Goal: Task Accomplishment & Management: Manage account settings

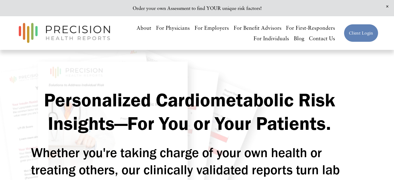
click at [359, 32] on link "Client Login" at bounding box center [361, 33] width 34 height 18
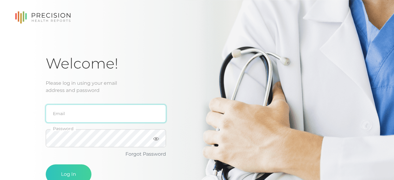
click at [57, 119] on input "email" at bounding box center [106, 114] width 120 height 18
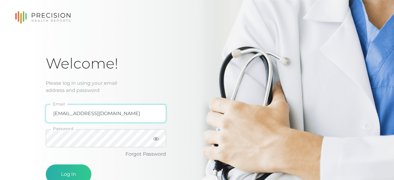
type input "ColleenEvan@gmail.com"
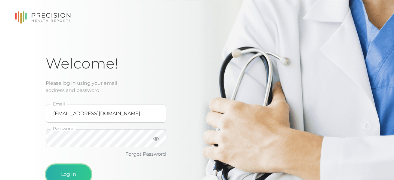
click at [74, 172] on button "Log In" at bounding box center [69, 174] width 46 height 20
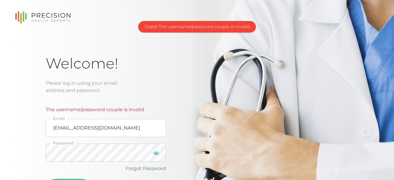
click at [159, 152] on icon at bounding box center [156, 153] width 6 height 6
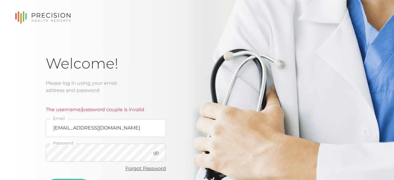
click at [150, 168] on link "Forgot Password" at bounding box center [145, 169] width 41 height 6
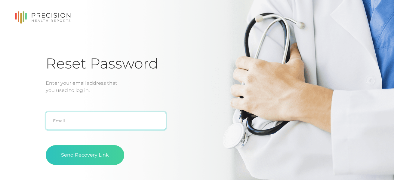
click at [74, 120] on input "text" at bounding box center [106, 121] width 120 height 18
type input "ColleenEvan@gmail.com"
click at [46, 145] on button "Send Recovery Link" at bounding box center [85, 155] width 78 height 20
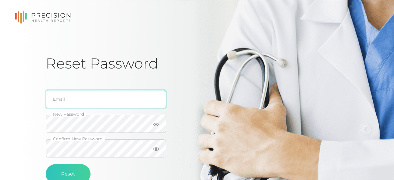
click at [71, 99] on input "email" at bounding box center [106, 99] width 120 height 18
type input "[EMAIL_ADDRESS][DOMAIN_NAME]"
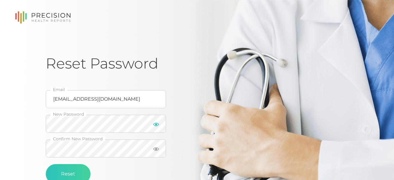
click at [155, 125] on icon at bounding box center [156, 125] width 6 height 4
click at [69, 171] on button "Reset" at bounding box center [68, 174] width 45 height 20
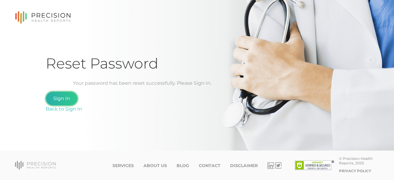
click at [63, 97] on link "Sign In" at bounding box center [62, 99] width 32 height 14
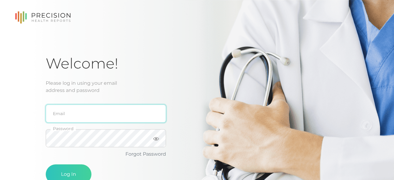
click at [62, 109] on input "email" at bounding box center [106, 114] width 120 height 18
type input "[EMAIL_ADDRESS][DOMAIN_NAME]"
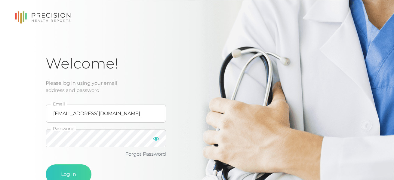
click at [156, 138] on icon at bounding box center [156, 139] width 6 height 4
click at [69, 170] on button "Log In" at bounding box center [69, 174] width 46 height 20
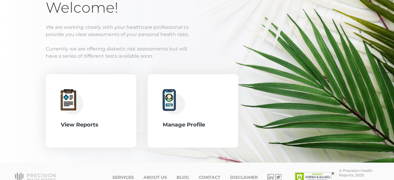
scroll to position [67, 0]
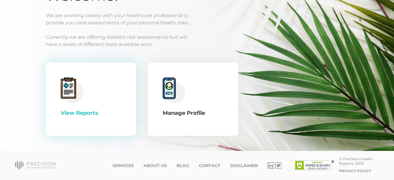
click at [69, 93] on icon at bounding box center [68, 88] width 12 height 17
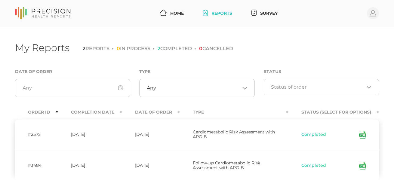
click at [362, 132] on icon at bounding box center [362, 135] width 7 height 8
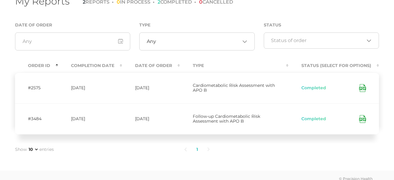
scroll to position [47, 0]
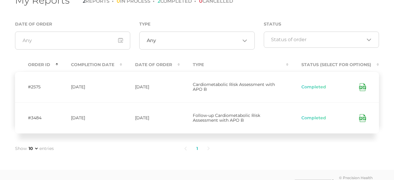
click at [364, 116] on icon at bounding box center [362, 118] width 7 height 8
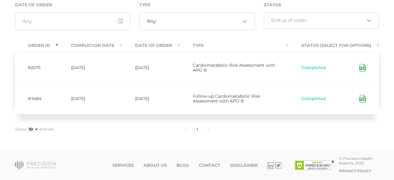
scroll to position [0, 0]
